Goal: Transaction & Acquisition: Purchase product/service

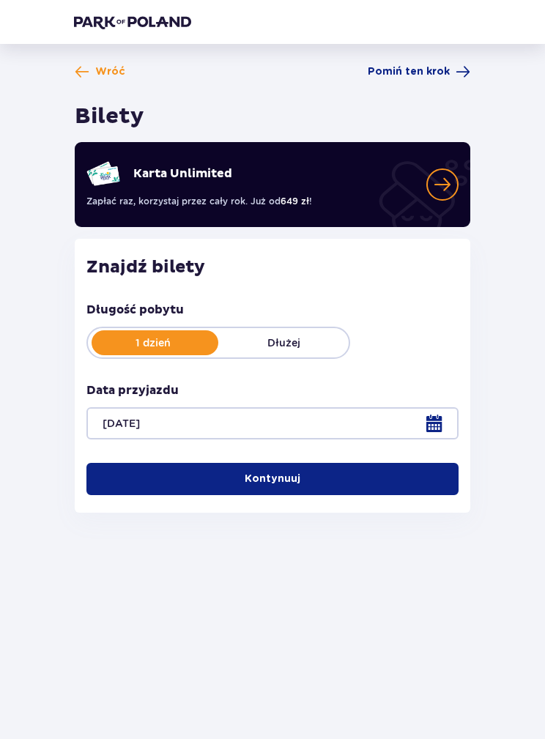
click at [431, 488] on button "Kontynuuj" at bounding box center [272, 479] width 372 height 32
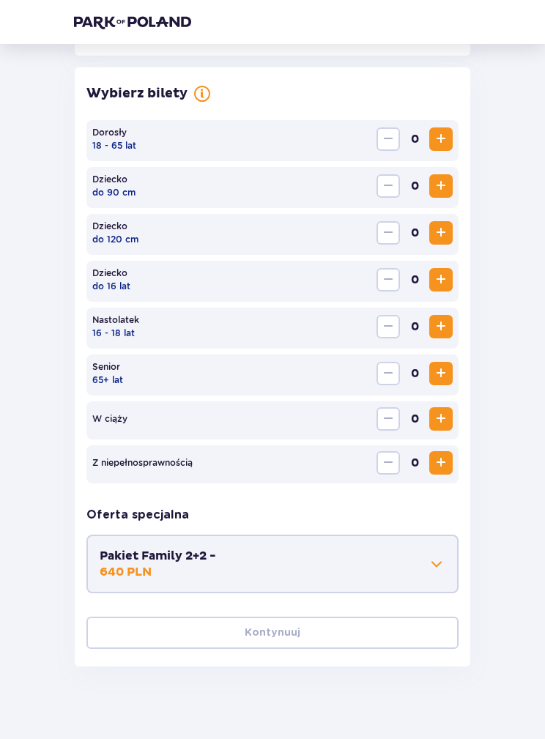
scroll to position [407, 0]
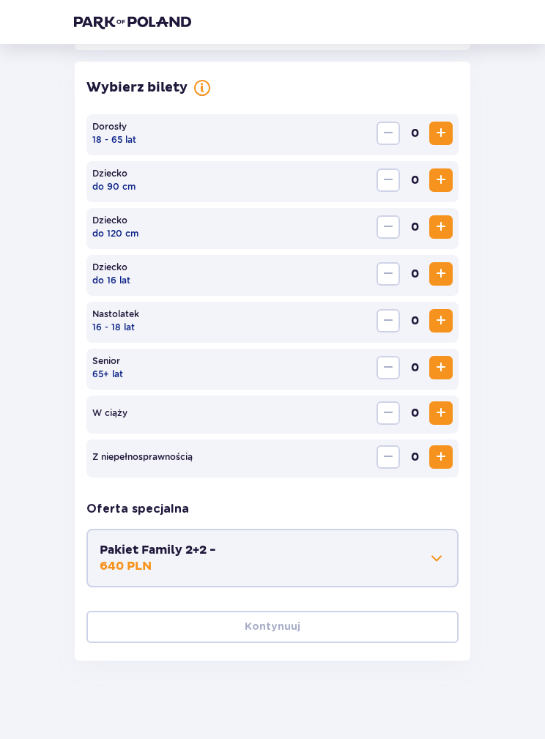
click at [447, 138] on span "Increase" at bounding box center [441, 133] width 18 height 18
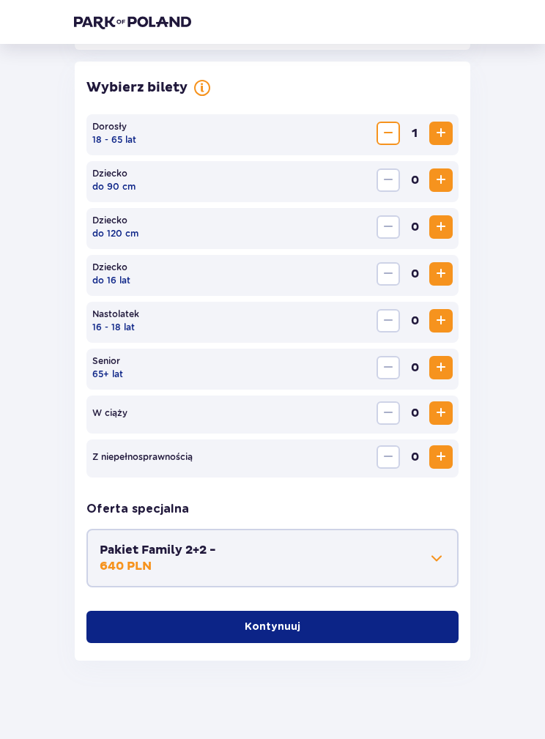
click at [447, 138] on span "Increase" at bounding box center [441, 133] width 18 height 18
click at [439, 135] on span "Increase" at bounding box center [441, 133] width 18 height 18
click at [439, 134] on span "Increase" at bounding box center [441, 133] width 18 height 18
click at [403, 631] on button "Kontynuuj" at bounding box center [272, 627] width 372 height 32
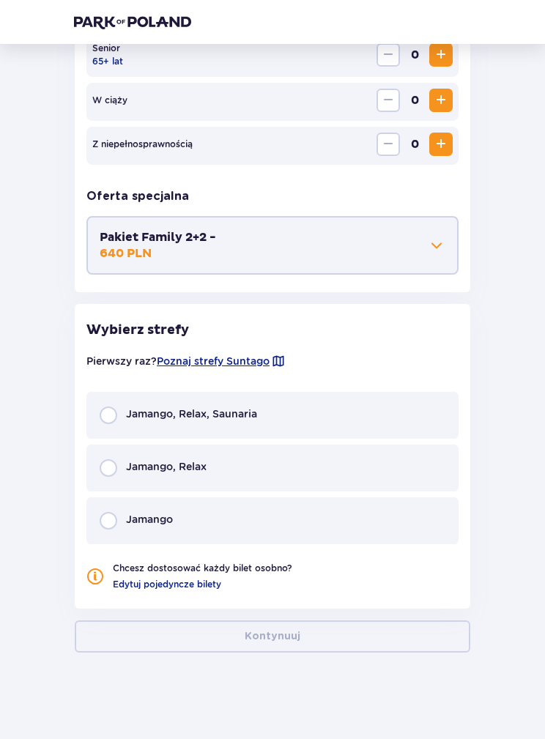
scroll to position [721, 0]
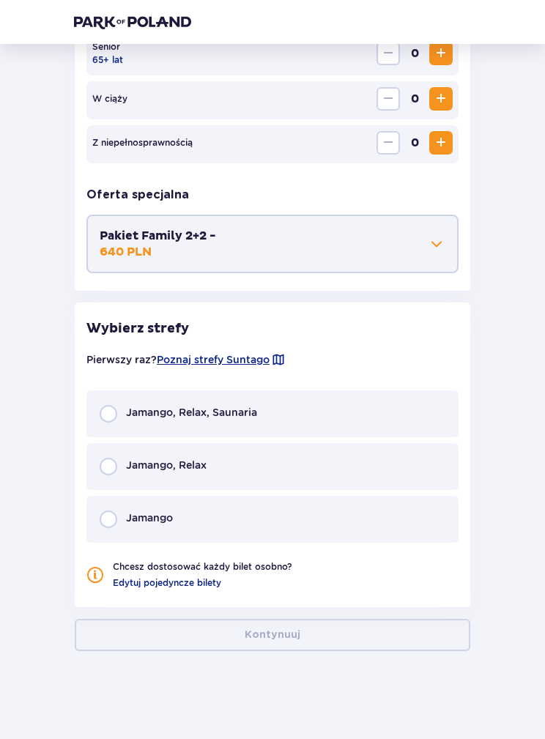
click at [330, 526] on div "Jamango" at bounding box center [272, 519] width 372 height 47
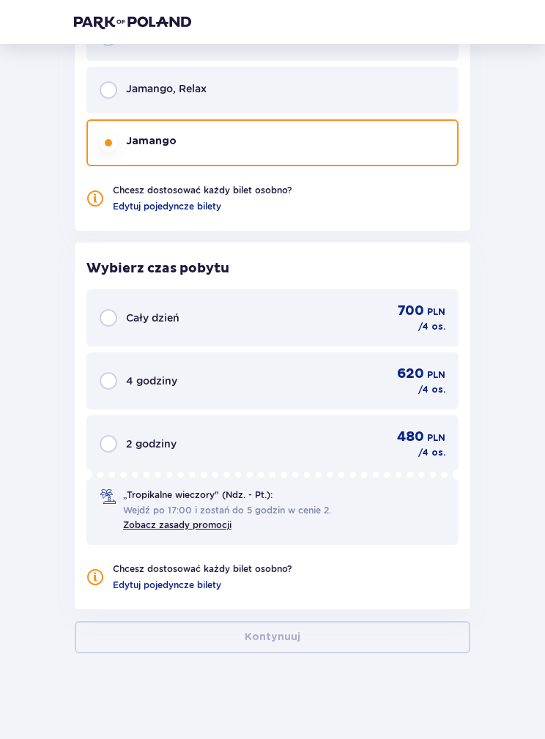
scroll to position [1100, 0]
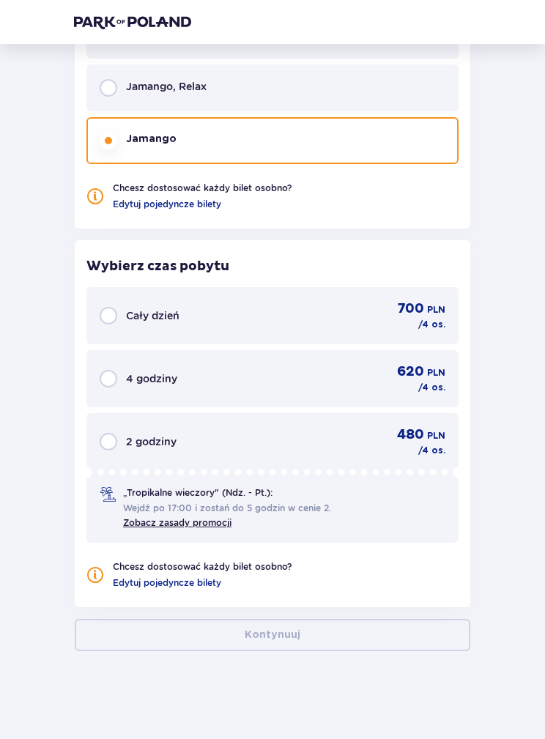
click at [434, 391] on p "/ 4 os." at bounding box center [431, 387] width 27 height 13
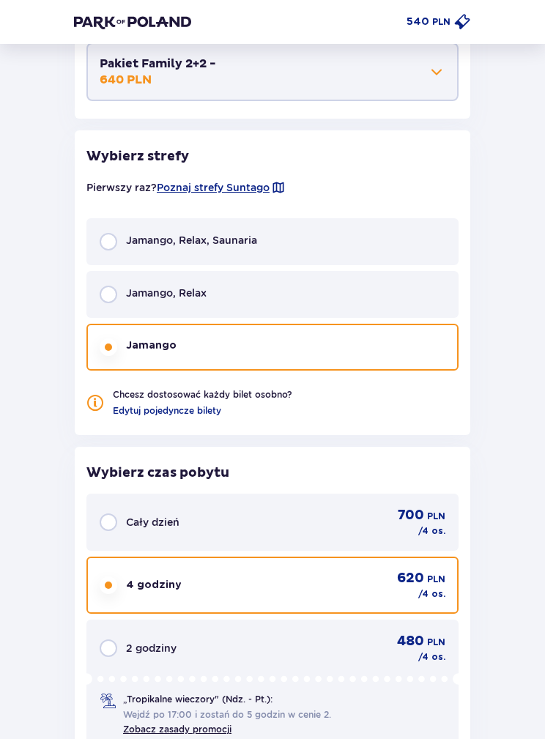
scroll to position [876, 0]
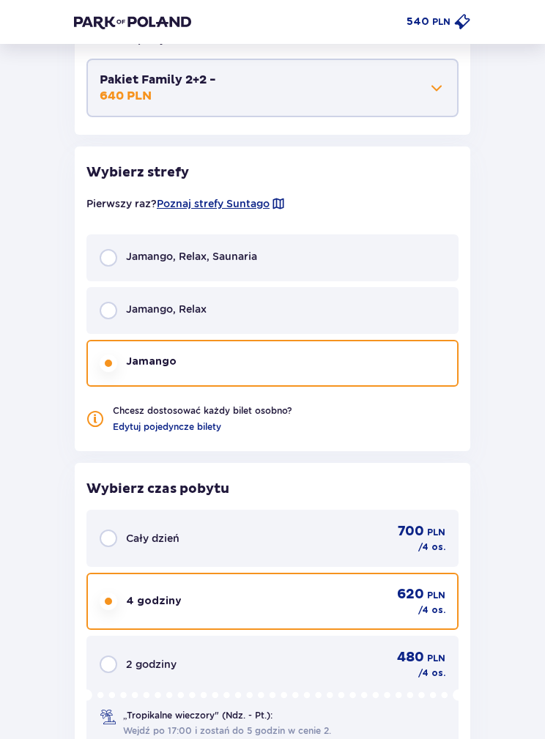
click at [272, 193] on div "Pierwszy raz? Poznaj strefy [GEOGRAPHIC_DATA]" at bounding box center [272, 204] width 372 height 26
click at [258, 208] on span "Poznaj strefy Suntago" at bounding box center [213, 204] width 113 height 15
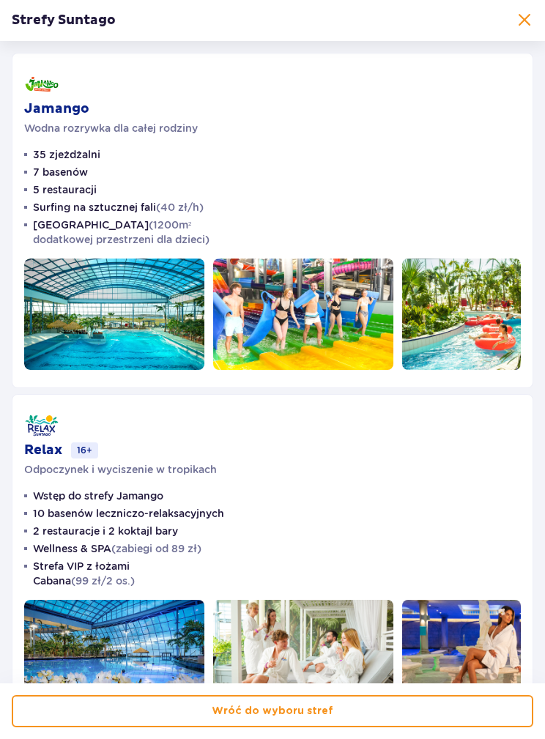
click at [523, 28] on span at bounding box center [524, 21] width 18 height 18
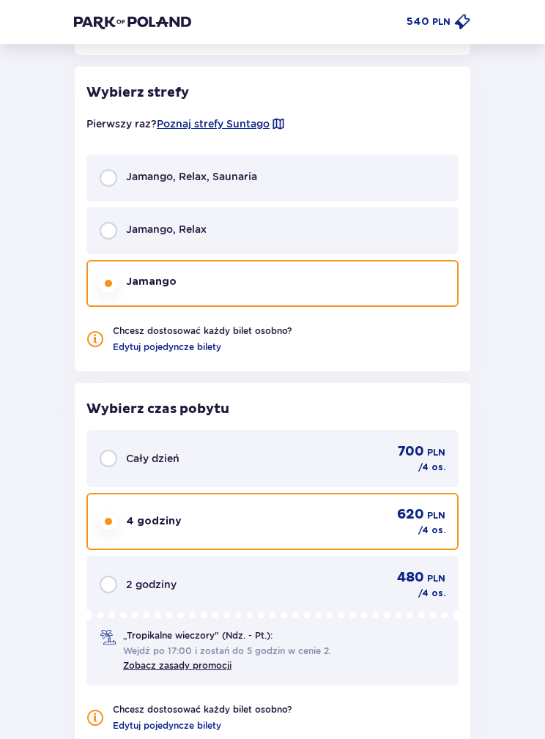
scroll to position [956, 0]
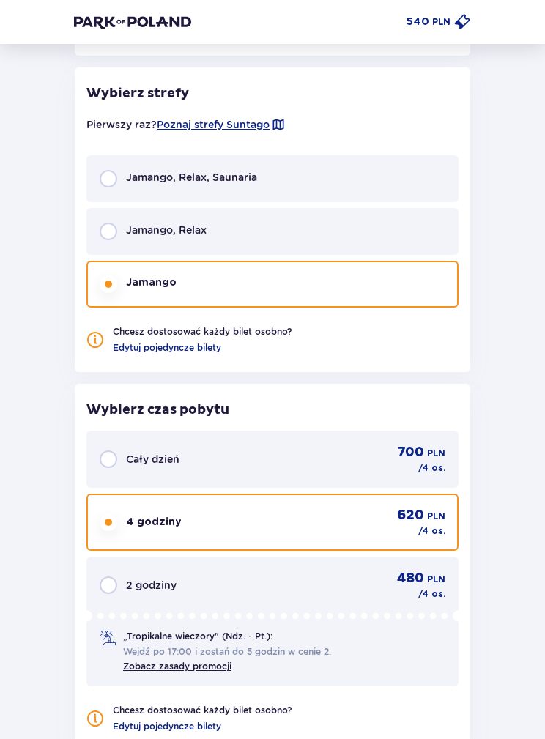
click at [343, 237] on div "Jamango, Relax" at bounding box center [272, 231] width 372 height 47
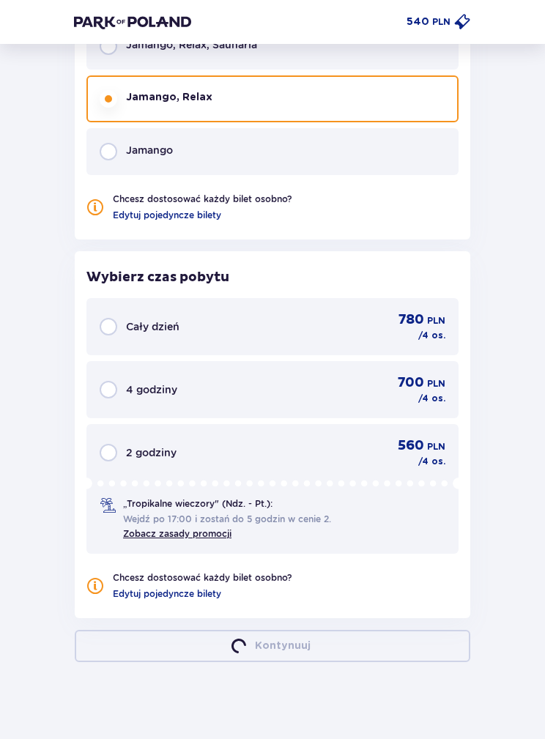
scroll to position [1100, 0]
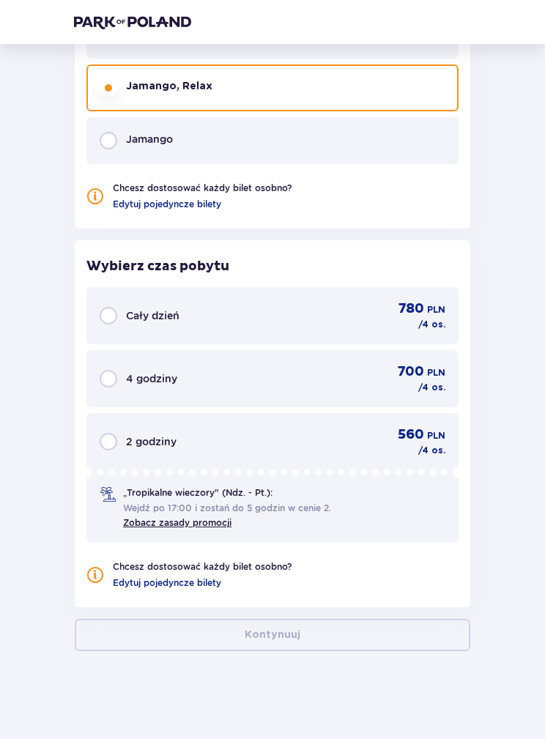
click at [364, 176] on div "Pierwszy raz? Poznaj strefy Suntago Jamango, [GEOGRAPHIC_DATA], Saunaria Jamang…" at bounding box center [272, 85] width 372 height 252
click at [392, 163] on div "Jamango" at bounding box center [272, 140] width 372 height 47
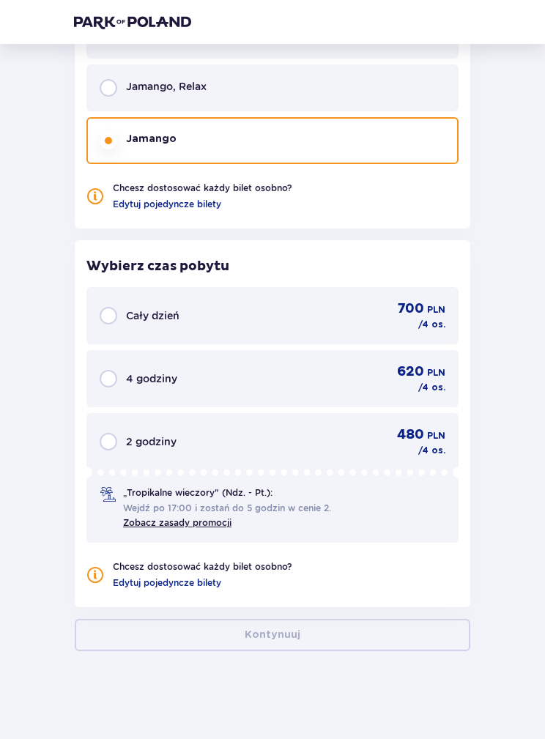
click at [369, 161] on div "Jamango" at bounding box center [272, 140] width 372 height 47
click at [112, 381] on input "radio" at bounding box center [109, 379] width 18 height 18
radio input "true"
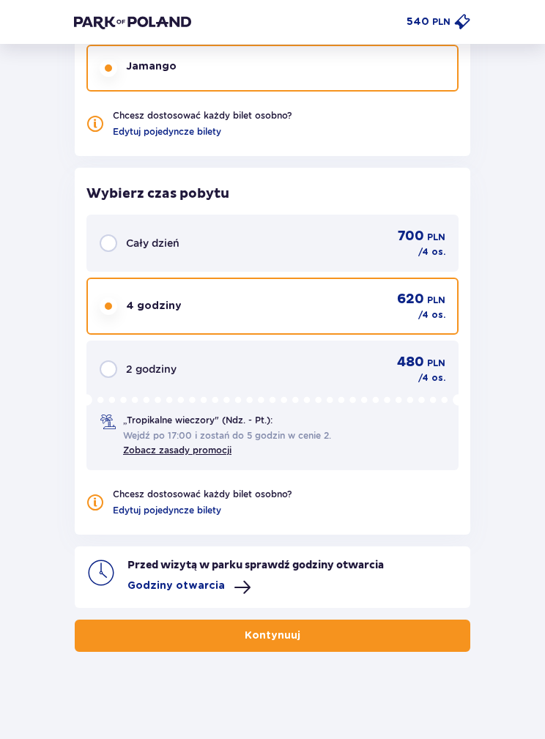
scroll to position [1173, 0]
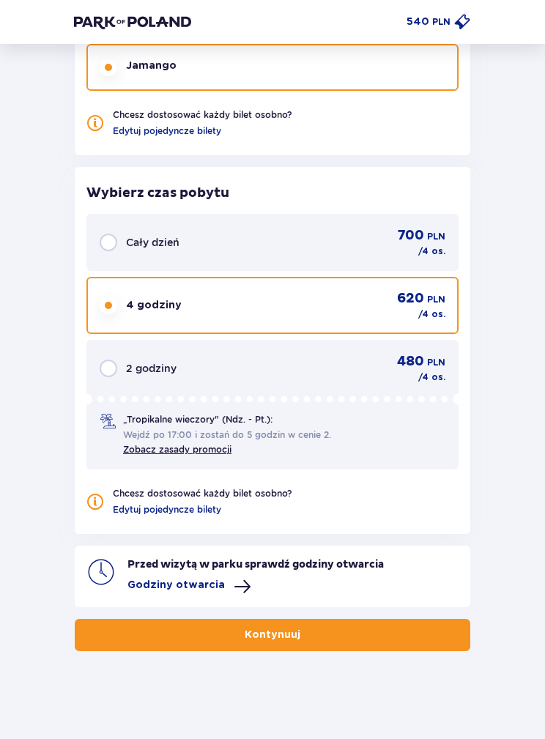
click at [426, 630] on button "Kontynuuj" at bounding box center [272, 635] width 395 height 32
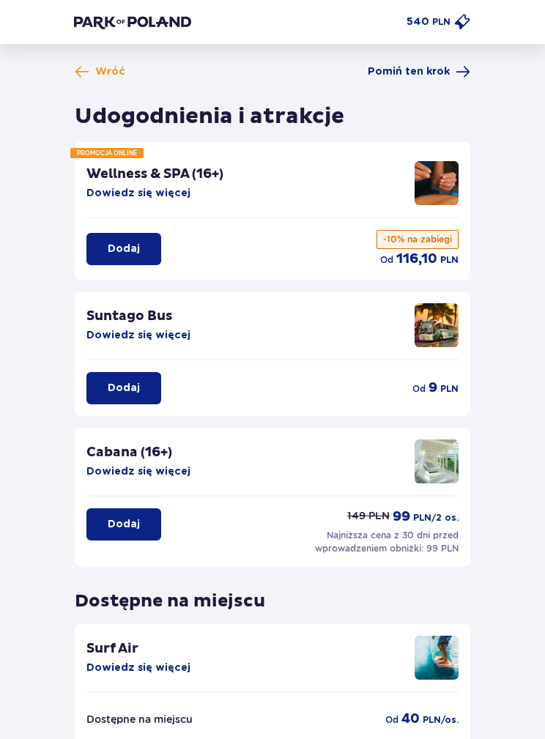
click at [436, 23] on p "PLN" at bounding box center [441, 21] width 18 height 13
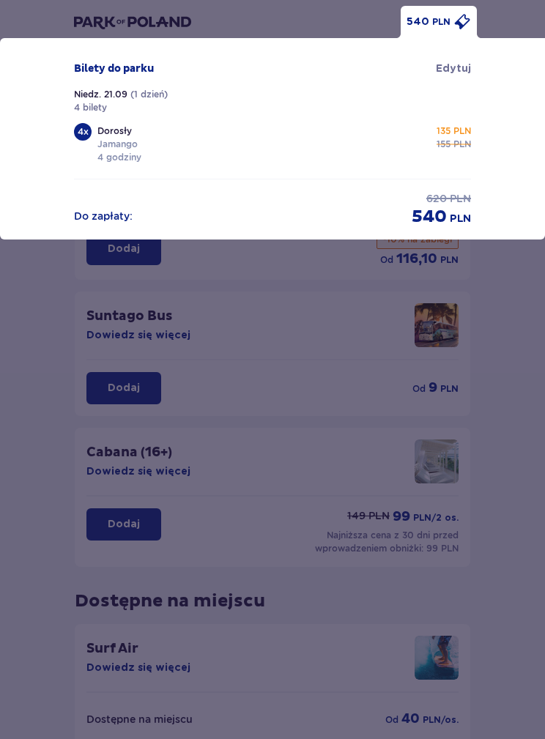
click at [296, 411] on div "540 PLN Bilety do [GEOGRAPHIC_DATA] Niedz. 21.09 ( 1 dzień ) 4 bilety 4 x Doros…" at bounding box center [272, 369] width 545 height 739
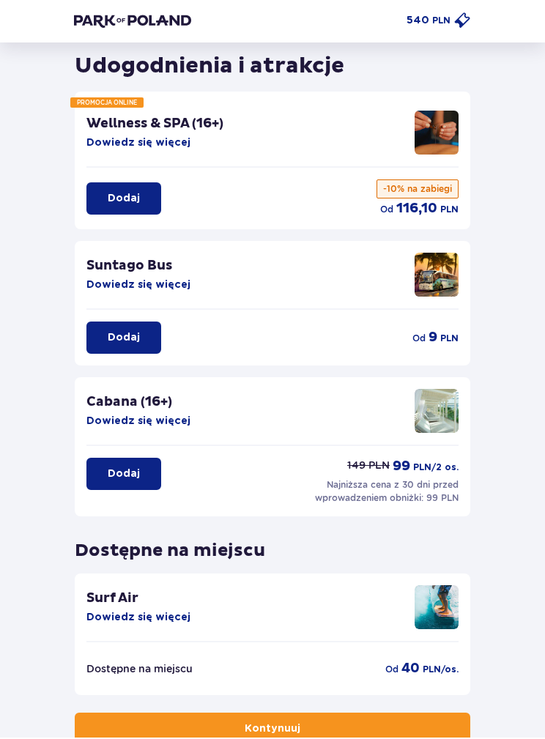
click at [419, 738] on button "Kontynuuj" at bounding box center [272, 730] width 395 height 32
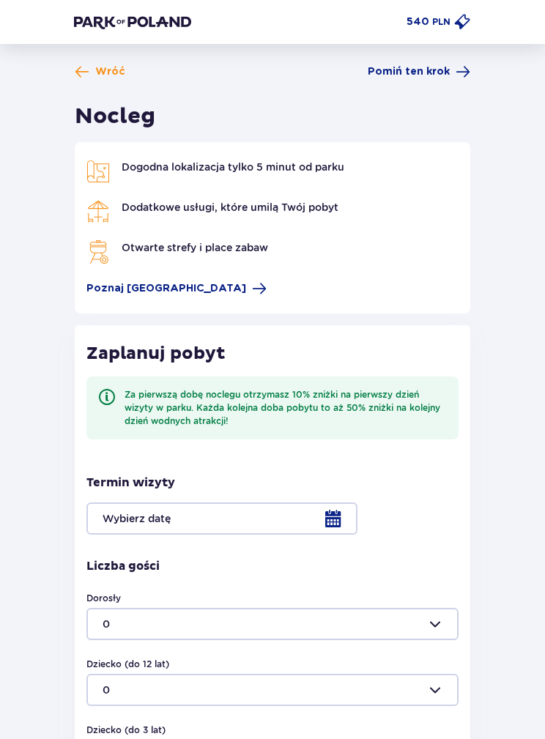
click at [454, 26] on span at bounding box center [462, 22] width 18 height 18
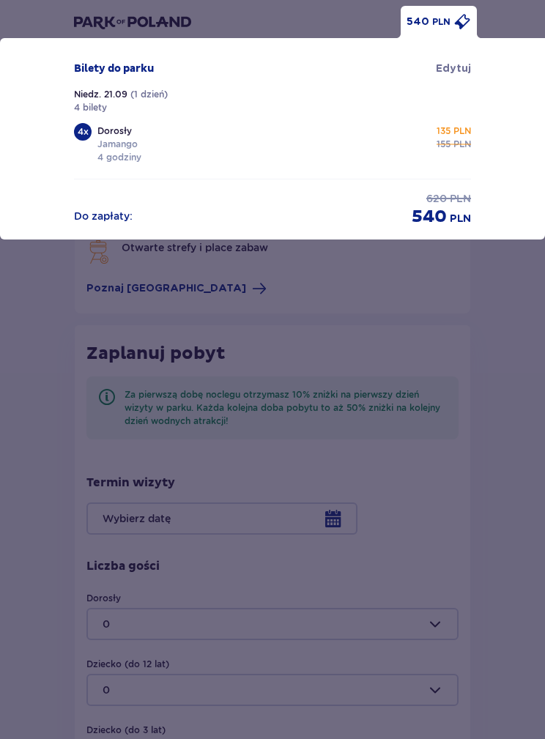
click at [461, 75] on span "Edytuj" at bounding box center [453, 69] width 35 height 15
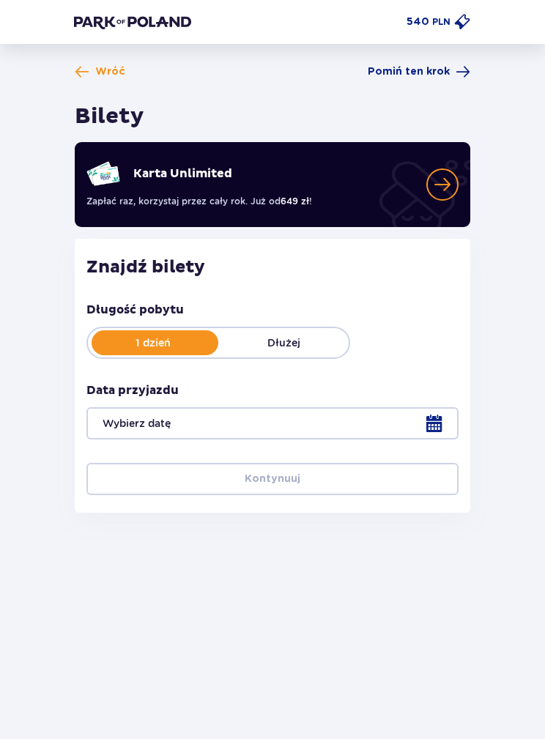
type input "[DATE]"
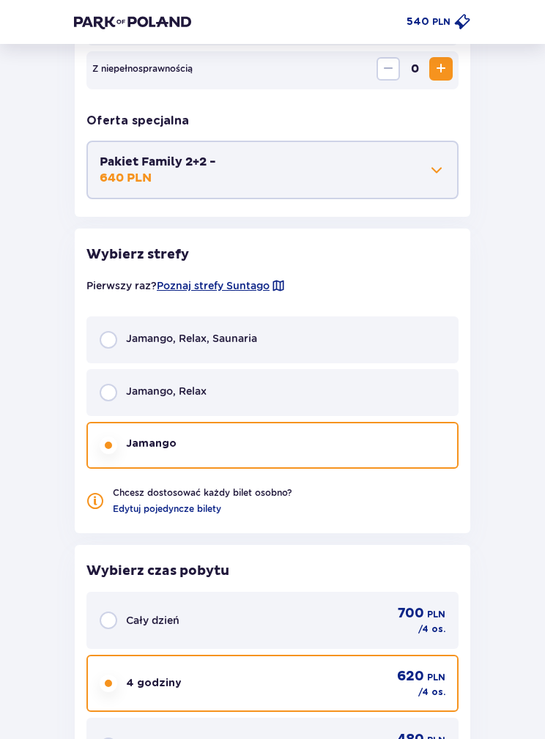
click at [401, 392] on div "Jamango, Relax" at bounding box center [272, 393] width 372 height 47
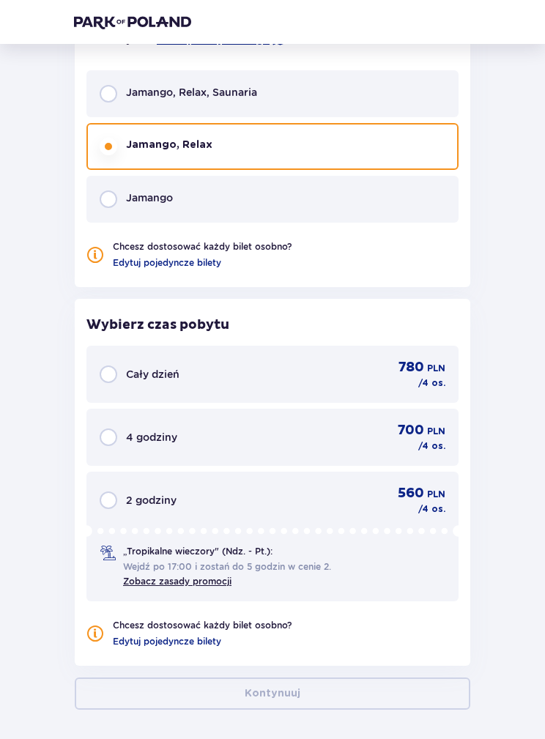
scroll to position [1100, 0]
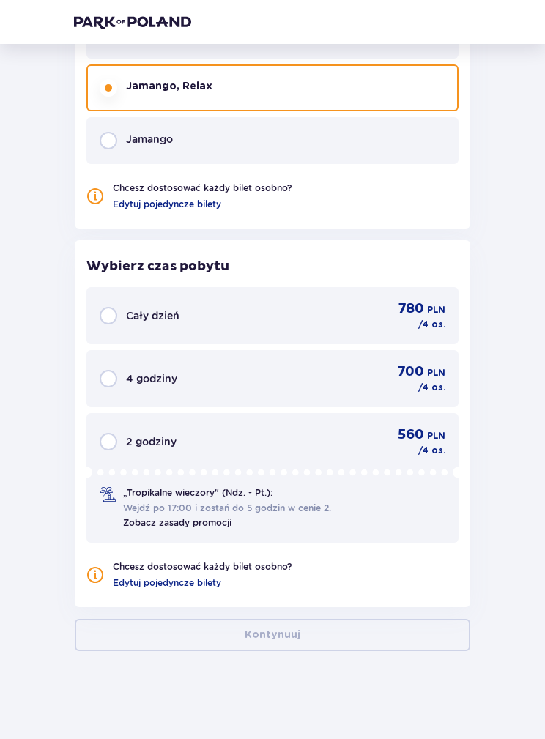
click at [430, 377] on p "PLN" at bounding box center [436, 372] width 18 height 13
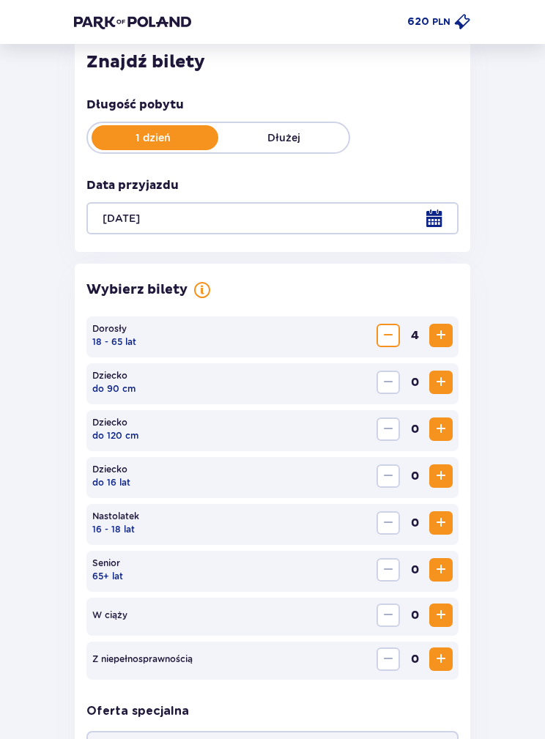
scroll to position [0, 0]
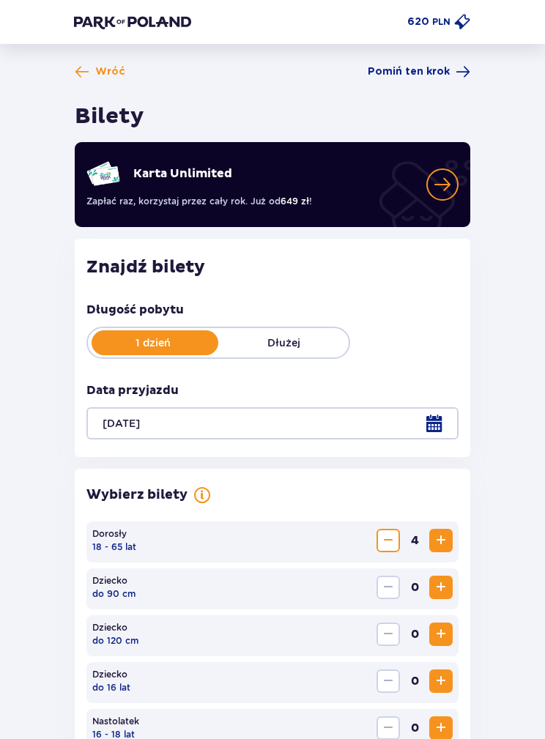
click at [437, 20] on p "PLN" at bounding box center [441, 21] width 18 height 13
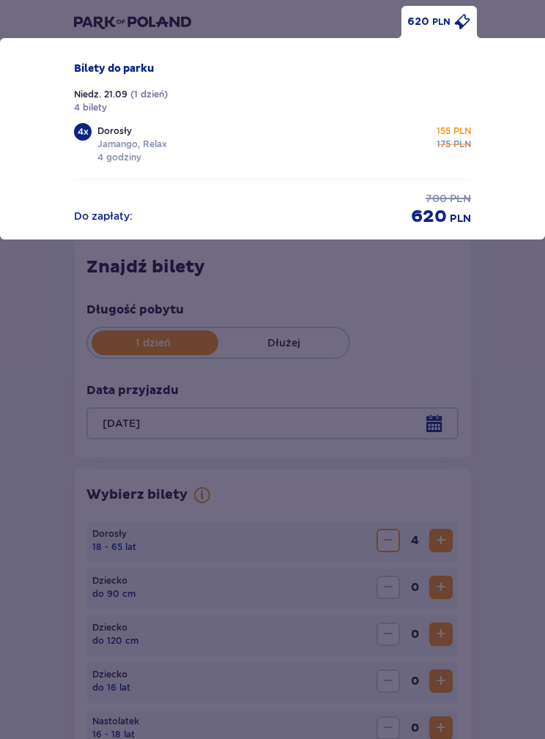
click at [505, 306] on div "620 PLN Bilety do [GEOGRAPHIC_DATA]. 21.09 ( 1 dzień ) 4 bilety 4 x Dorosły Jam…" at bounding box center [272, 369] width 545 height 739
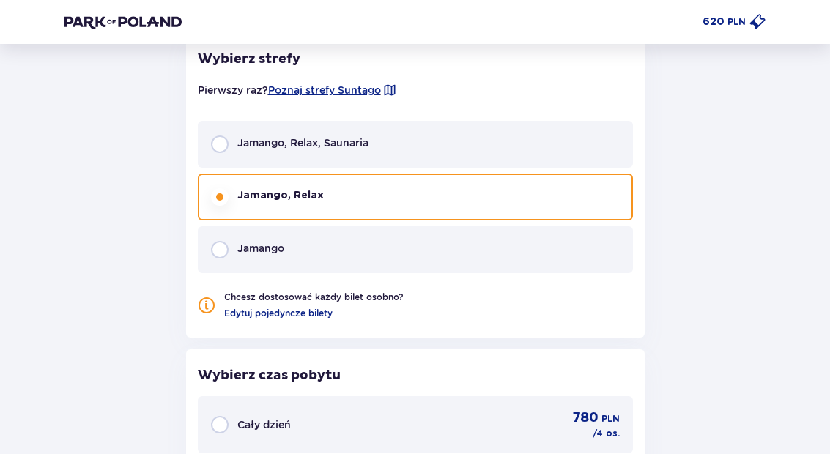
scroll to position [1019, 0]
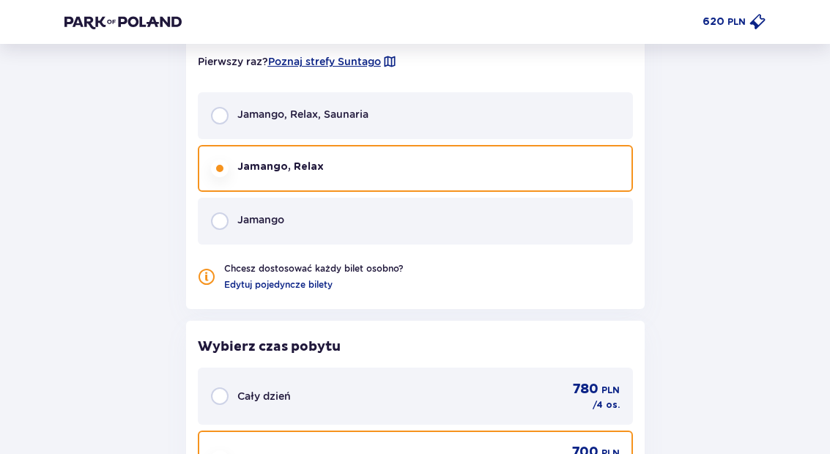
click at [347, 54] on span "Poznaj strefy Suntago" at bounding box center [324, 61] width 113 height 15
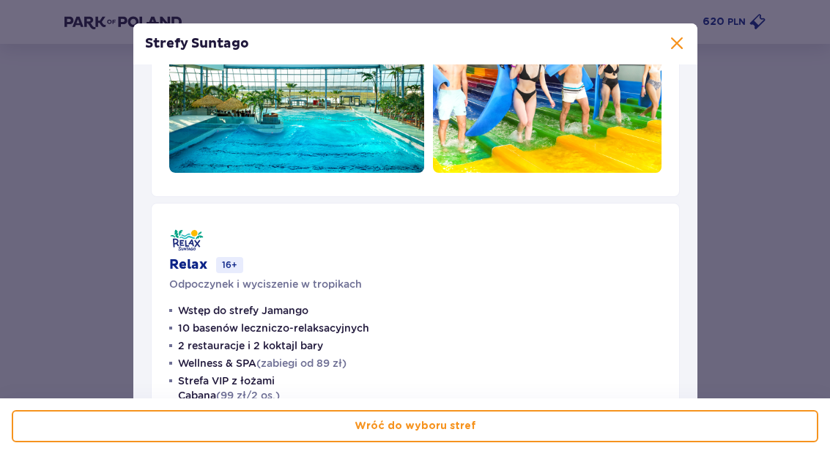
scroll to position [338, 0]
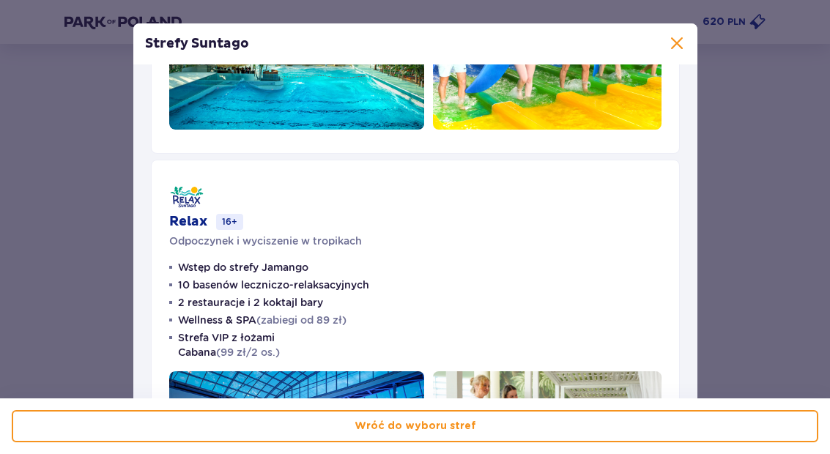
click at [544, 40] on span at bounding box center [677, 44] width 18 height 18
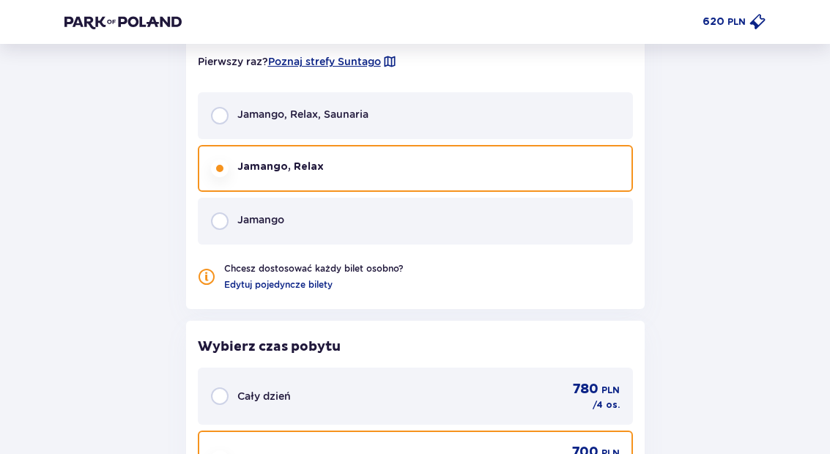
scroll to position [1015, 0]
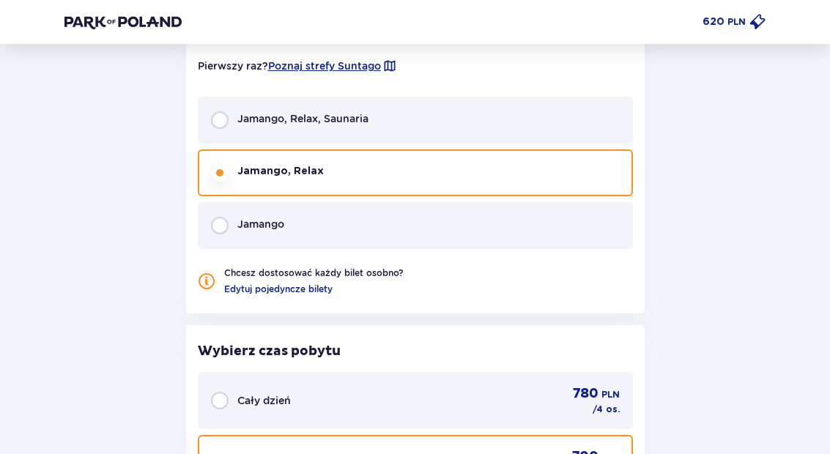
click at [235, 247] on div "Jamango" at bounding box center [415, 225] width 435 height 47
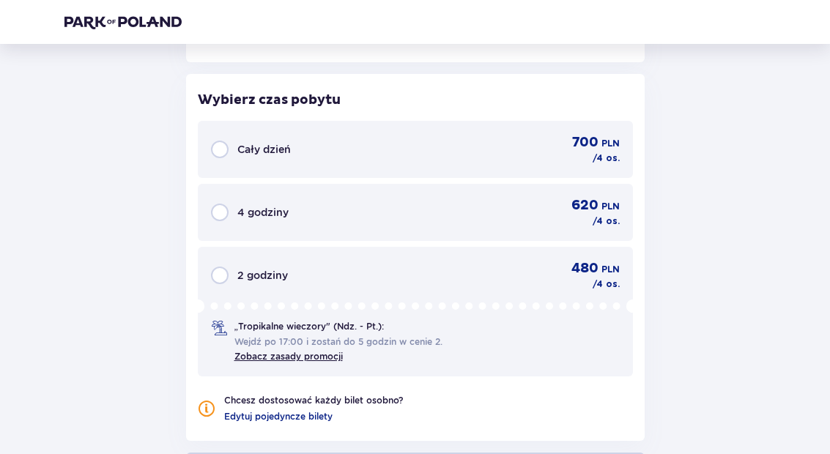
scroll to position [1267, 0]
click at [242, 220] on div "4 godziny 620 PLN / 4 os." at bounding box center [415, 211] width 409 height 31
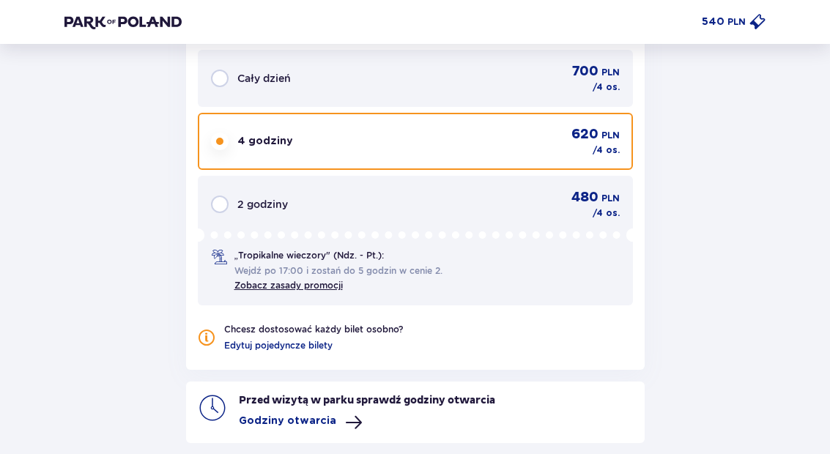
scroll to position [1348, 0]
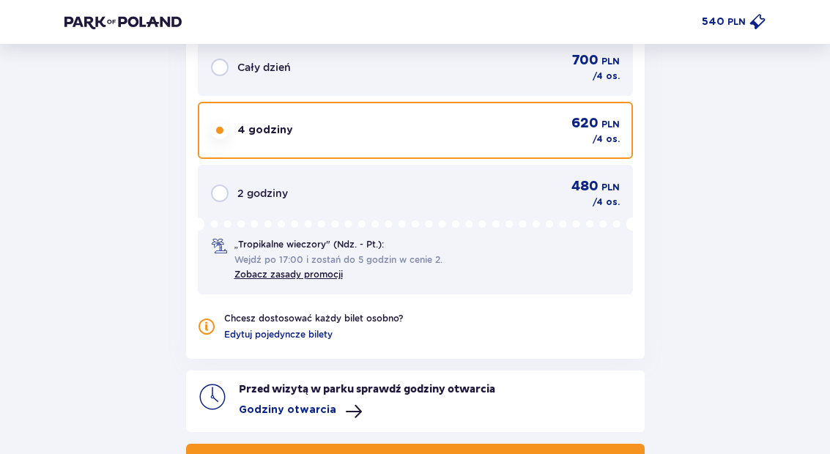
click at [544, 29] on div "540 PLN" at bounding box center [733, 22] width 64 height 18
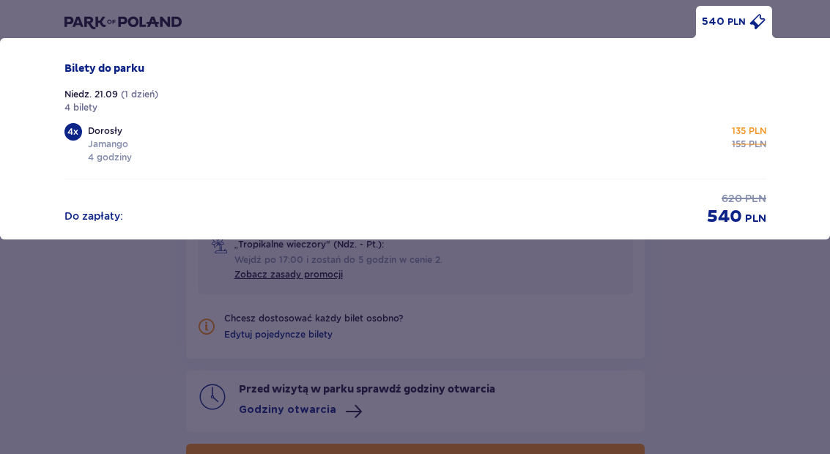
click at [544, 222] on p "PLN" at bounding box center [755, 219] width 21 height 15
click at [544, 18] on p "PLN" at bounding box center [736, 21] width 18 height 13
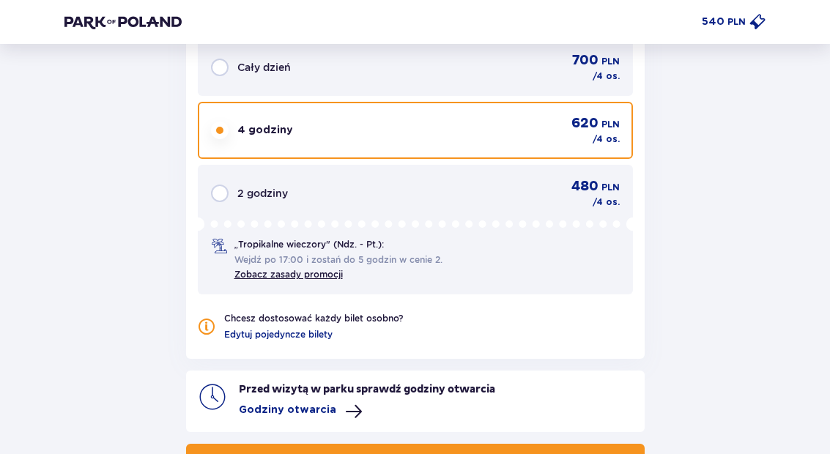
click at [544, 21] on p "PLN" at bounding box center [736, 21] width 18 height 13
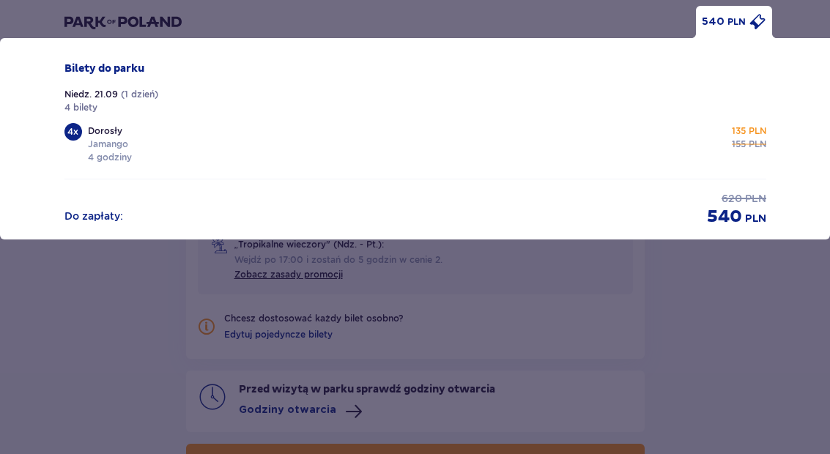
click at [544, 211] on div "540 PLN" at bounding box center [736, 217] width 59 height 22
click at [113, 56] on div "Bilety do [GEOGRAPHIC_DATA]. 21.09 ( 1 dzień ) 4 bilety 4 x Dorosły Jamango 4 g…" at bounding box center [415, 138] width 830 height 201
click at [544, 327] on div "540 PLN Bilety do [GEOGRAPHIC_DATA]. 21.09 ( 1 dzień ) 4 bilety 4 x Dorosły Jam…" at bounding box center [415, 227] width 830 height 454
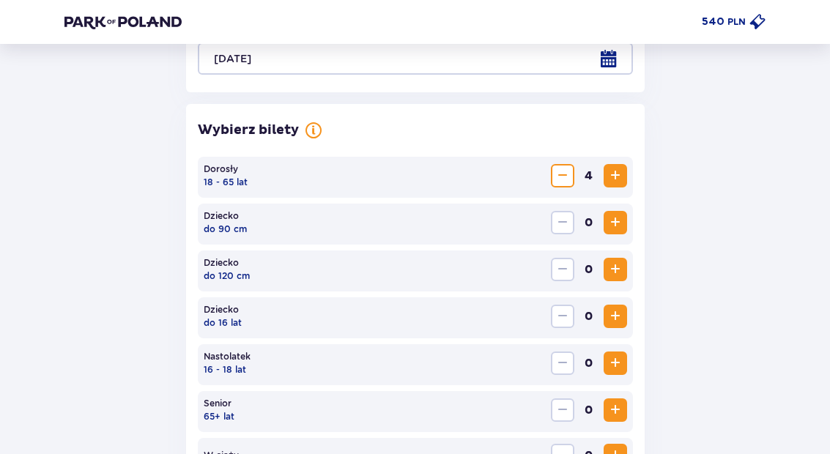
scroll to position [363, 0]
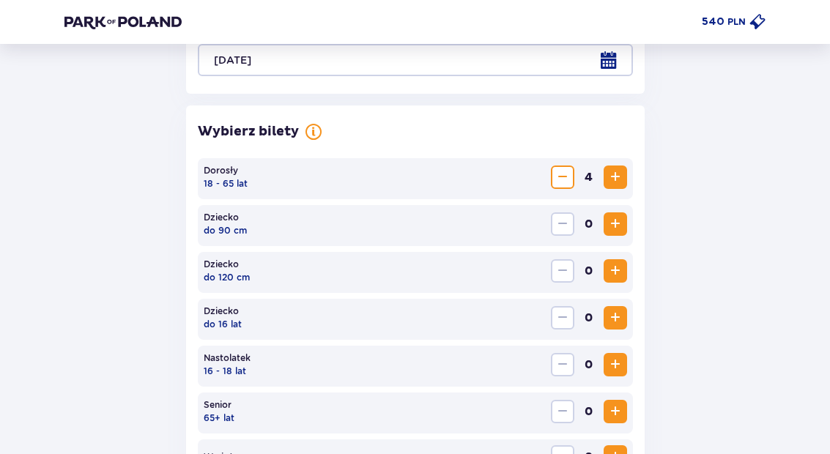
click at [544, 28] on p "PLN" at bounding box center [736, 21] width 18 height 13
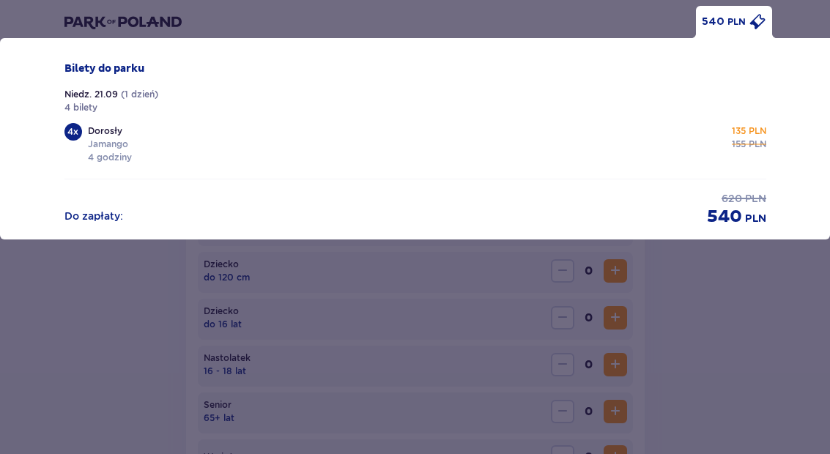
click at [544, 217] on p "540" at bounding box center [724, 217] width 35 height 22
click at [544, 215] on p "540" at bounding box center [724, 217] width 35 height 22
click at [119, 77] on div "Bilety do parku" at bounding box center [414, 75] width 701 height 26
click at [90, 119] on div "Bilety do [GEOGRAPHIC_DATA]. 21.09 ( 1 dzień ) 4 bilety 4 x Dorosły Jamango 4 g…" at bounding box center [414, 114] width 701 height 105
click at [59, 136] on div "Bilety do [GEOGRAPHIC_DATA]. 21.09 ( 1 dzień ) 4 bilety 4 x Dorosły Jamango 4 g…" at bounding box center [415, 145] width 725 height 166
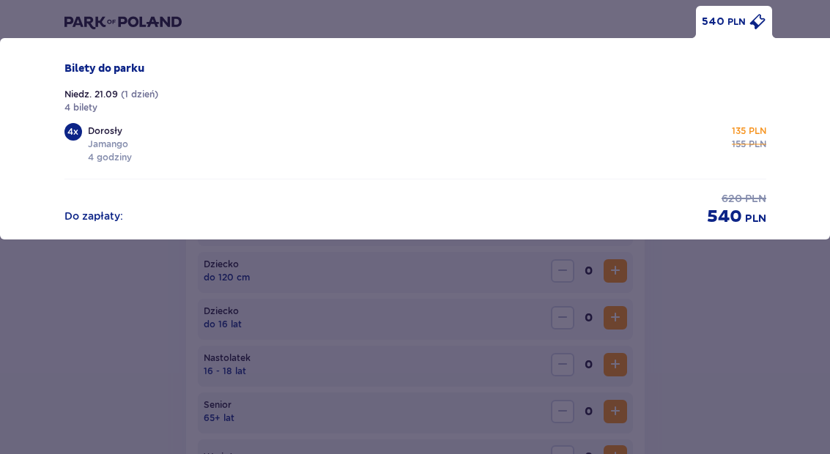
click at [79, 78] on div "Bilety do parku" at bounding box center [414, 75] width 701 height 26
click at [544, 330] on div "540 PLN Bilety do [GEOGRAPHIC_DATA]. 21.09 ( 1 dzień ) 4 bilety 4 x Dorosły Jam…" at bounding box center [415, 227] width 830 height 454
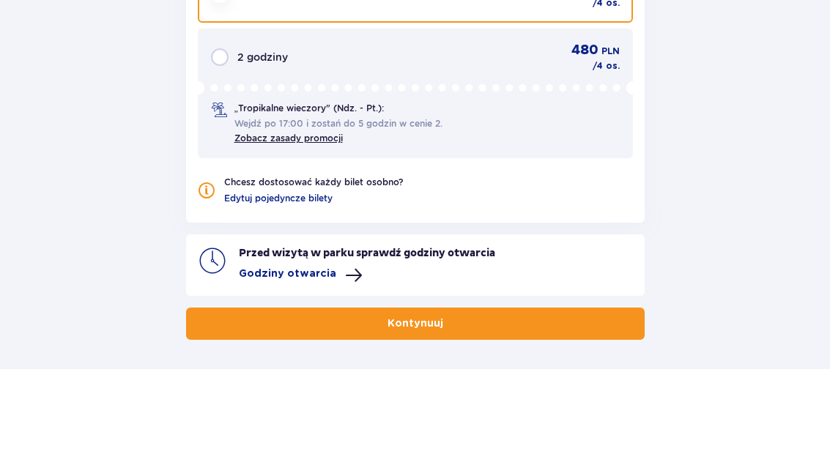
scroll to position [1458, 0]
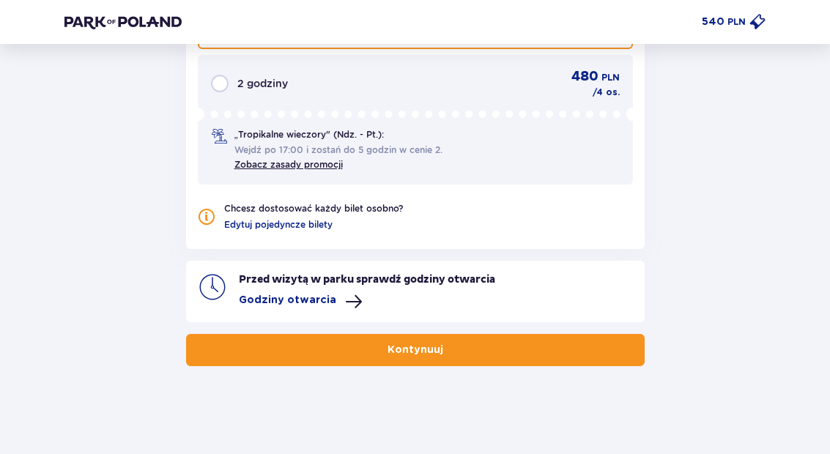
click at [544, 286] on div "Przed wizytą w parku sprawdź godziny otwarcia Godziny otwarcia" at bounding box center [436, 291] width 394 height 38
click at [275, 299] on p "Godziny otwarcia" at bounding box center [287, 300] width 97 height 15
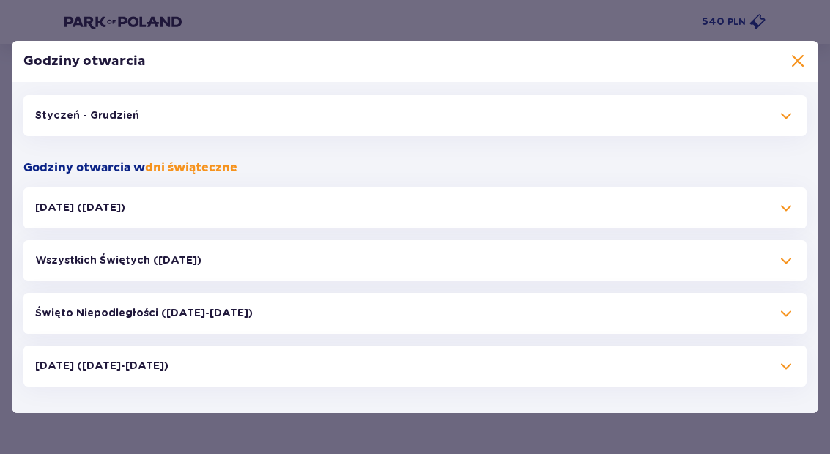
click at [544, 115] on div "Styczeń - Grudzień" at bounding box center [414, 115] width 783 height 41
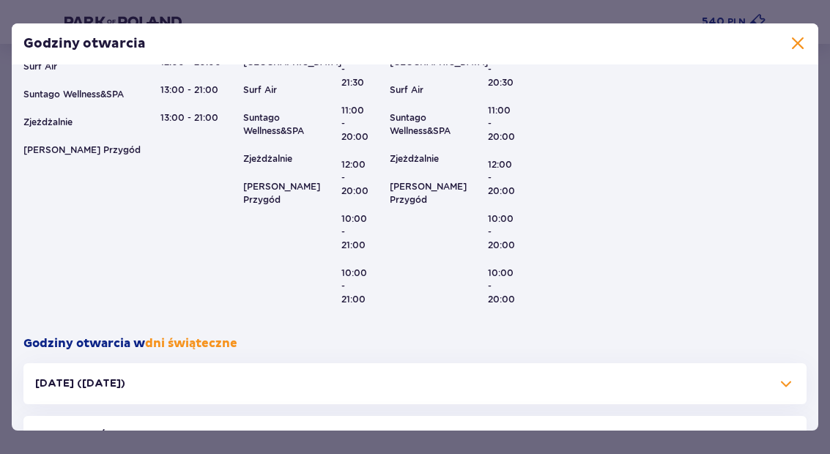
scroll to position [543, 0]
click at [544, 42] on span at bounding box center [798, 44] width 18 height 18
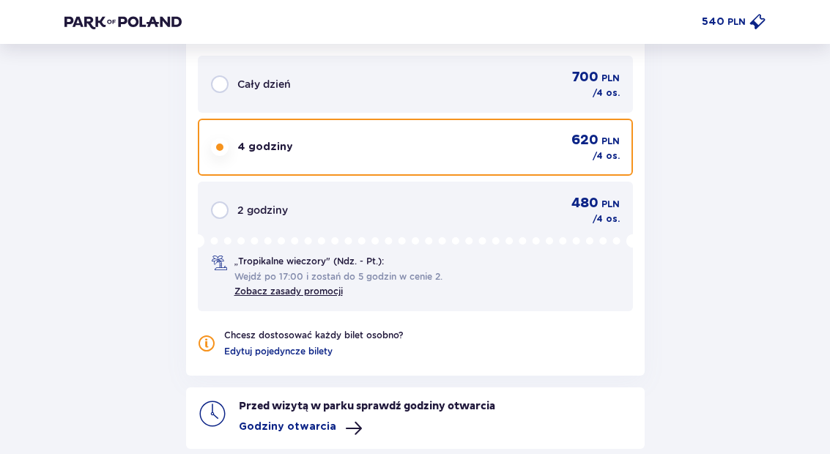
scroll to position [1399, 0]
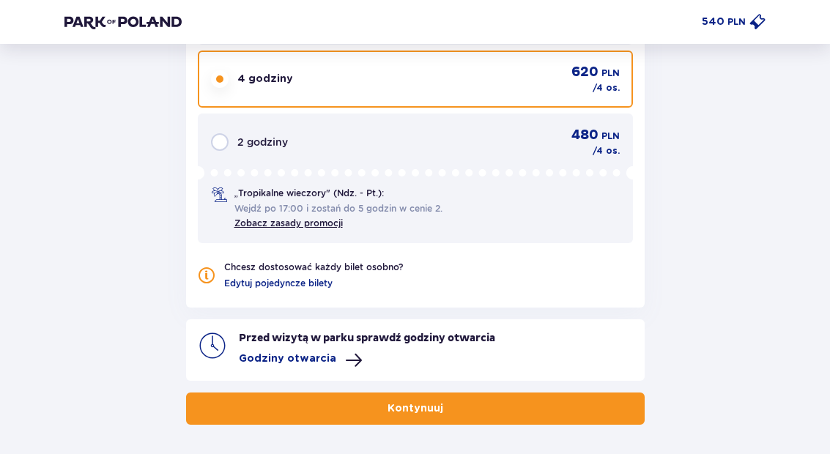
click at [544, 398] on button "Kontynuuj" at bounding box center [415, 408] width 458 height 32
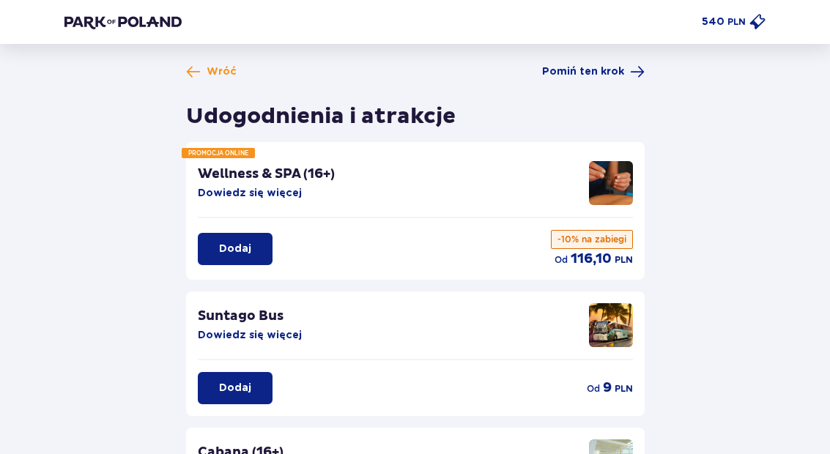
click at [544, 28] on span at bounding box center [757, 22] width 18 height 18
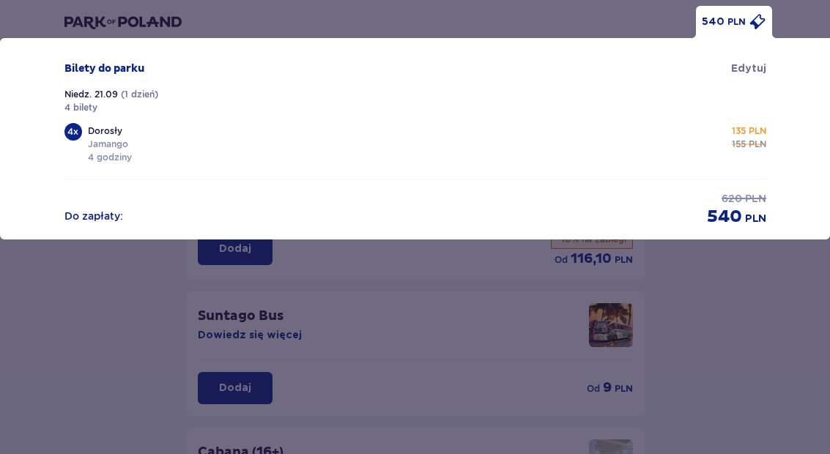
click at [544, 316] on div "540 PLN Bilety do [GEOGRAPHIC_DATA] Niedz. 21.09 ( 1 dzień ) 4 bilety 4 x Doros…" at bounding box center [415, 227] width 830 height 454
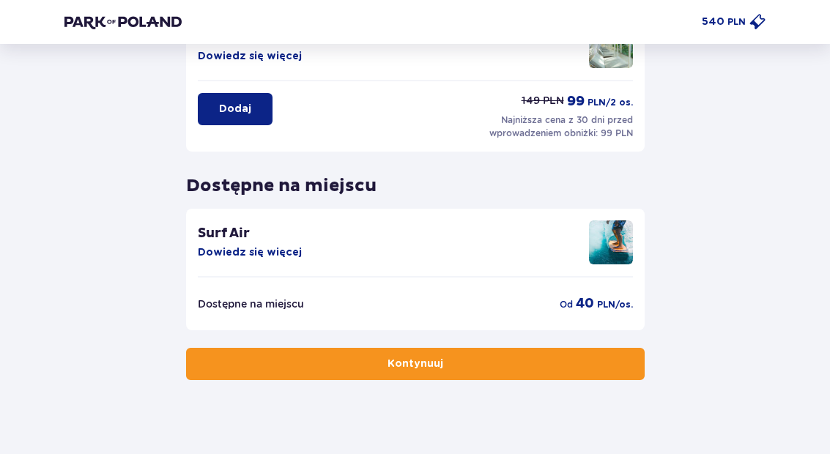
click at [544, 363] on button "Kontynuuj" at bounding box center [415, 364] width 458 height 32
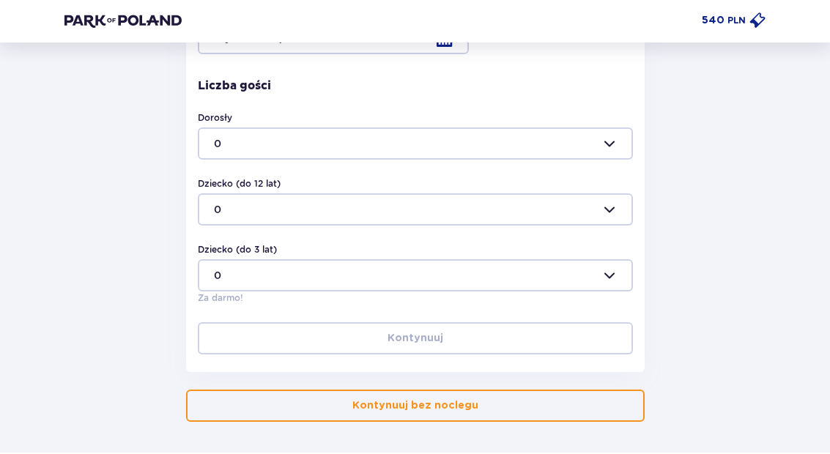
scroll to position [464, 0]
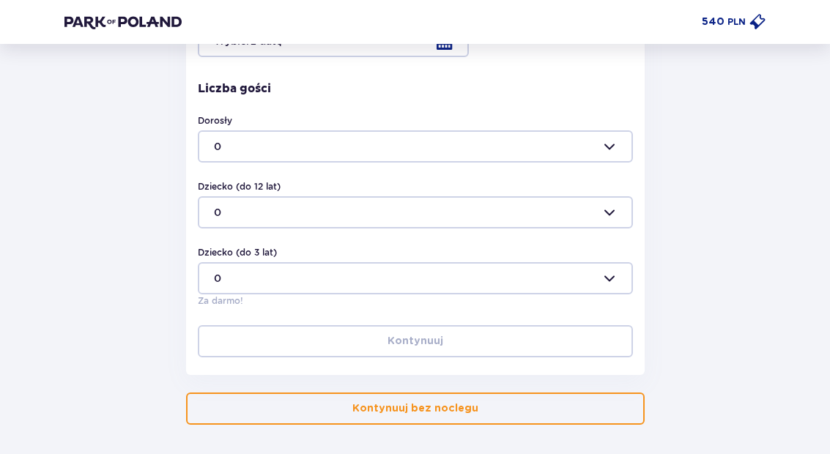
click at [465, 417] on button "Kontynuuj bez noclegu" at bounding box center [415, 408] width 458 height 32
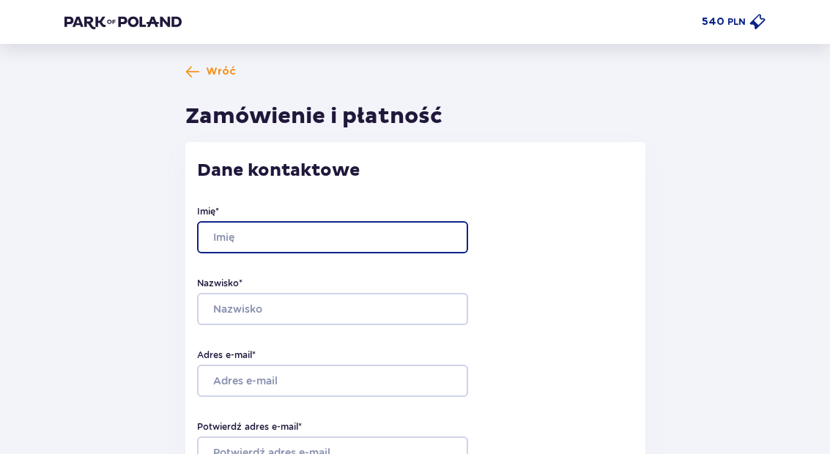
click at [444, 233] on input "Imię *" at bounding box center [332, 237] width 271 height 32
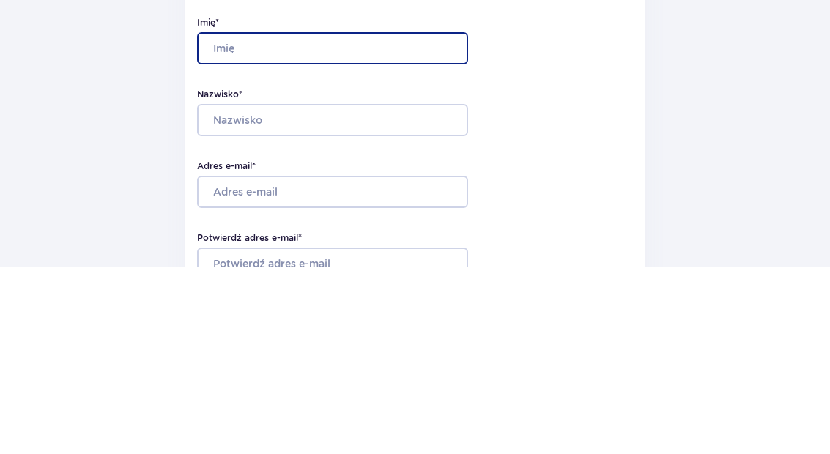
type input "[PERSON_NAME]"
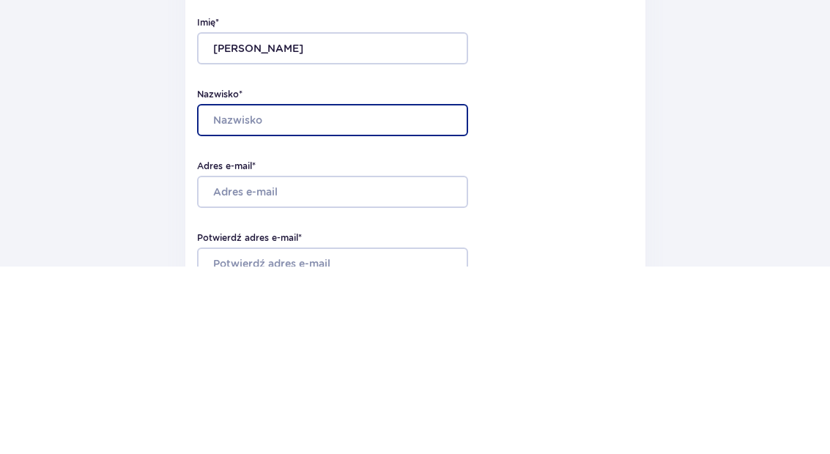
type input "[PERSON_NAME]"
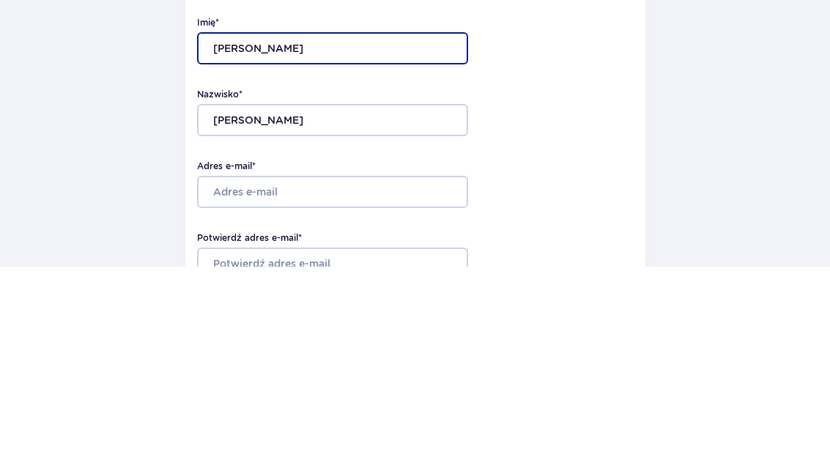
scroll to position [189, 0]
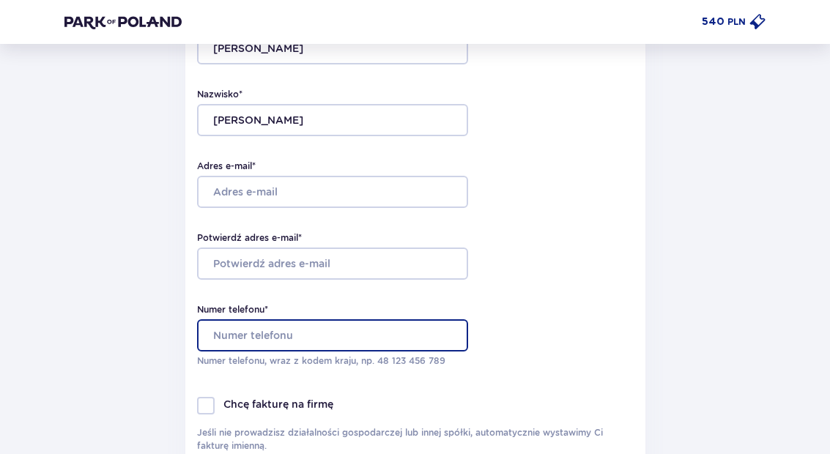
type input "517982348"
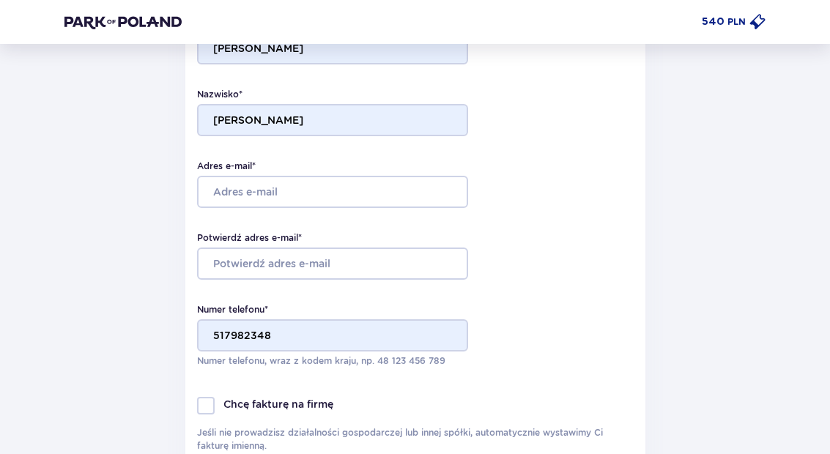
click at [88, 15] on img at bounding box center [122, 22] width 117 height 15
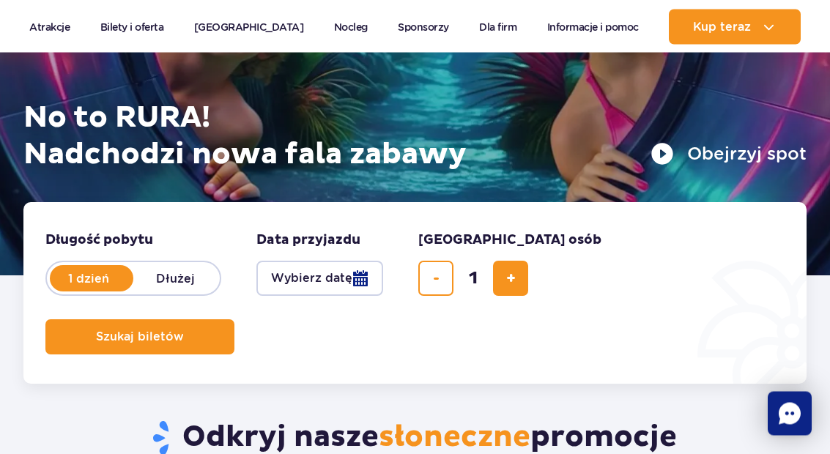
scroll to position [207, 0]
